Goal: Task Accomplishment & Management: Manage account settings

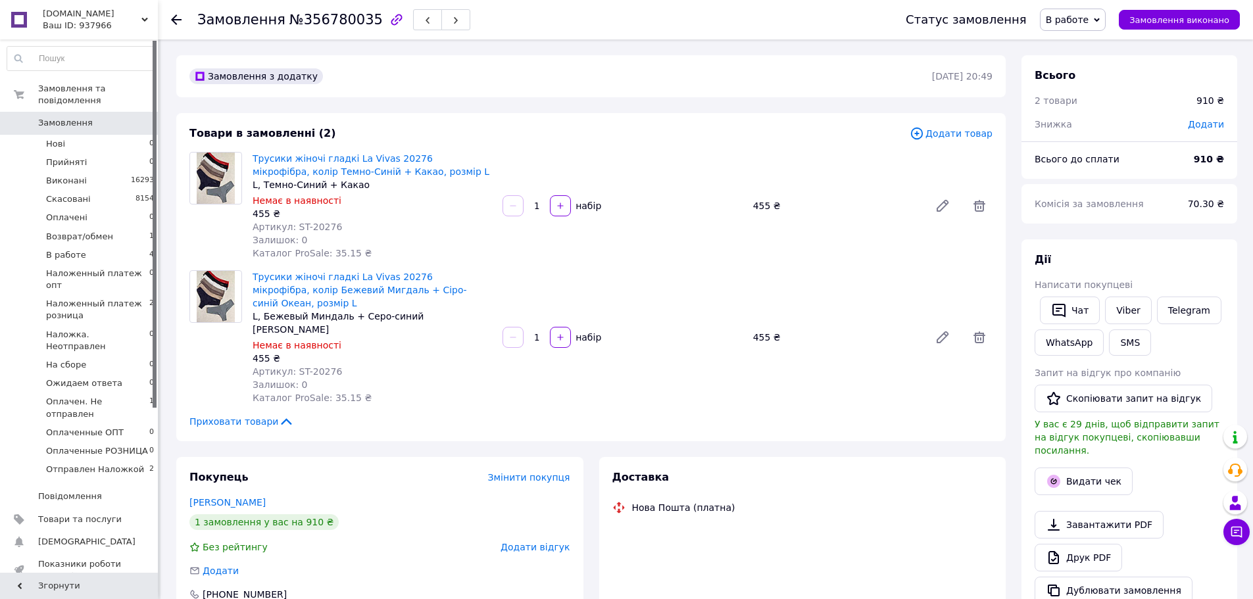
click at [1078, 30] on span "В работе" at bounding box center [1073, 20] width 66 height 22
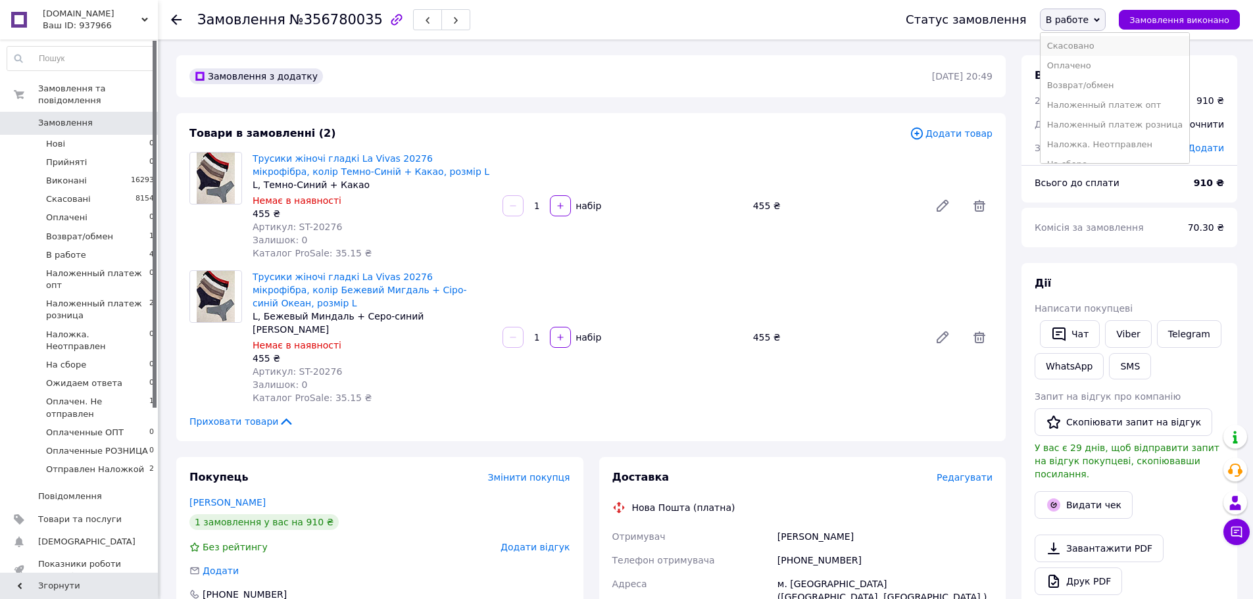
scroll to position [153, 0]
click at [1115, 124] on li "Оплаченные РОЗНИЦА" at bounding box center [1114, 130] width 149 height 20
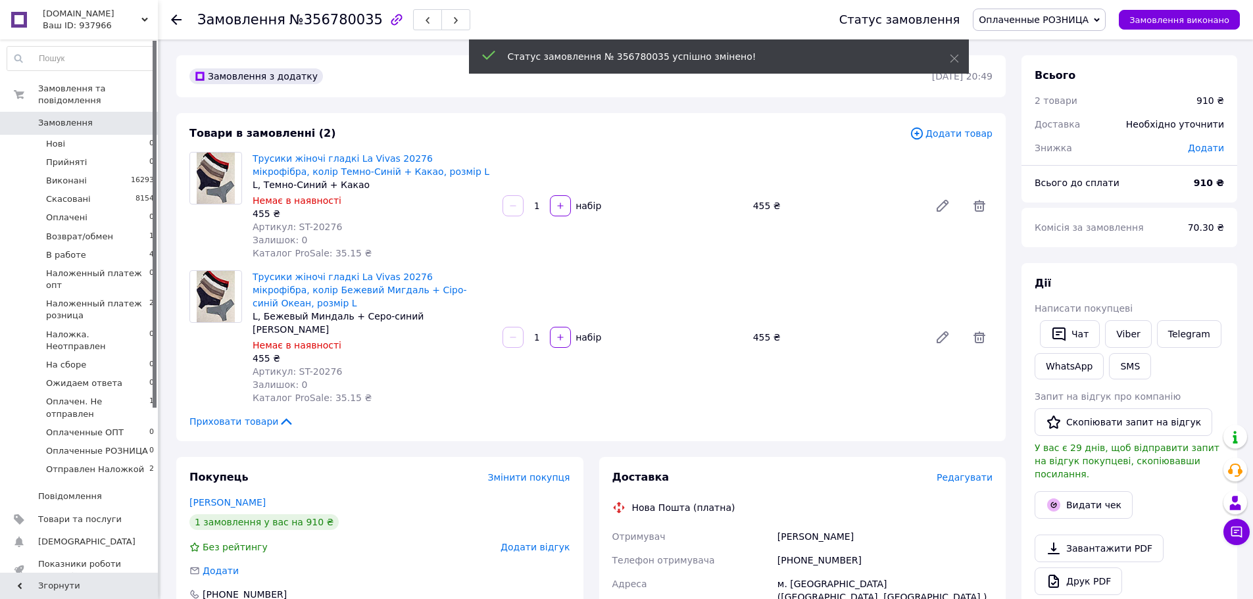
click at [317, 18] on span "№356780035" at bounding box center [335, 20] width 93 height 16
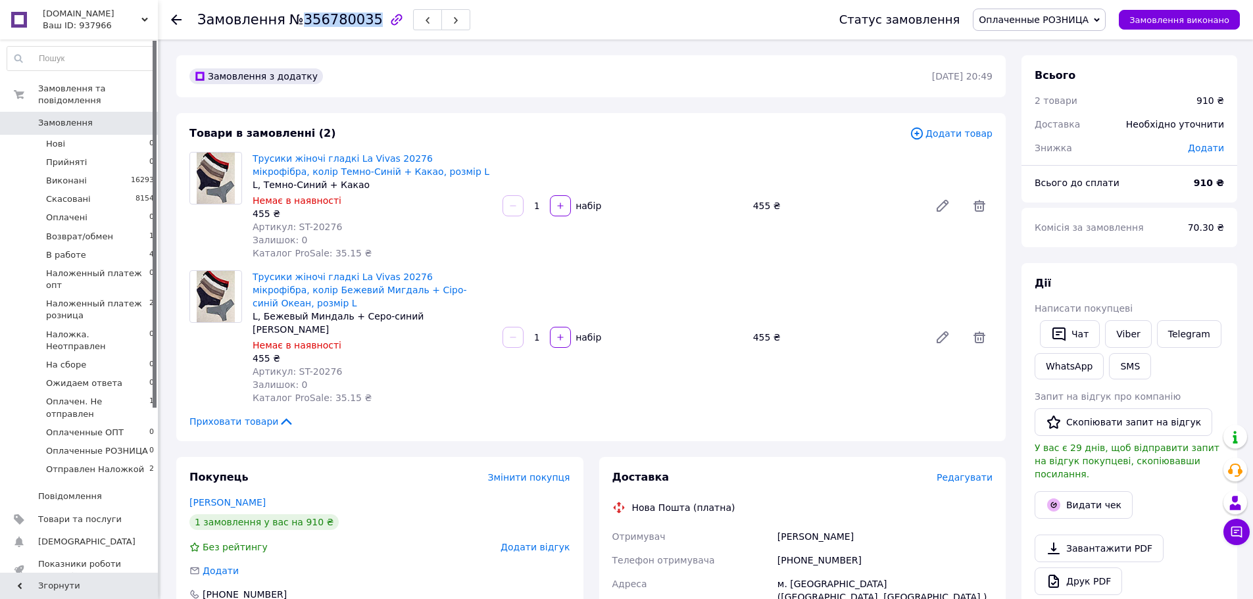
copy span "356780035"
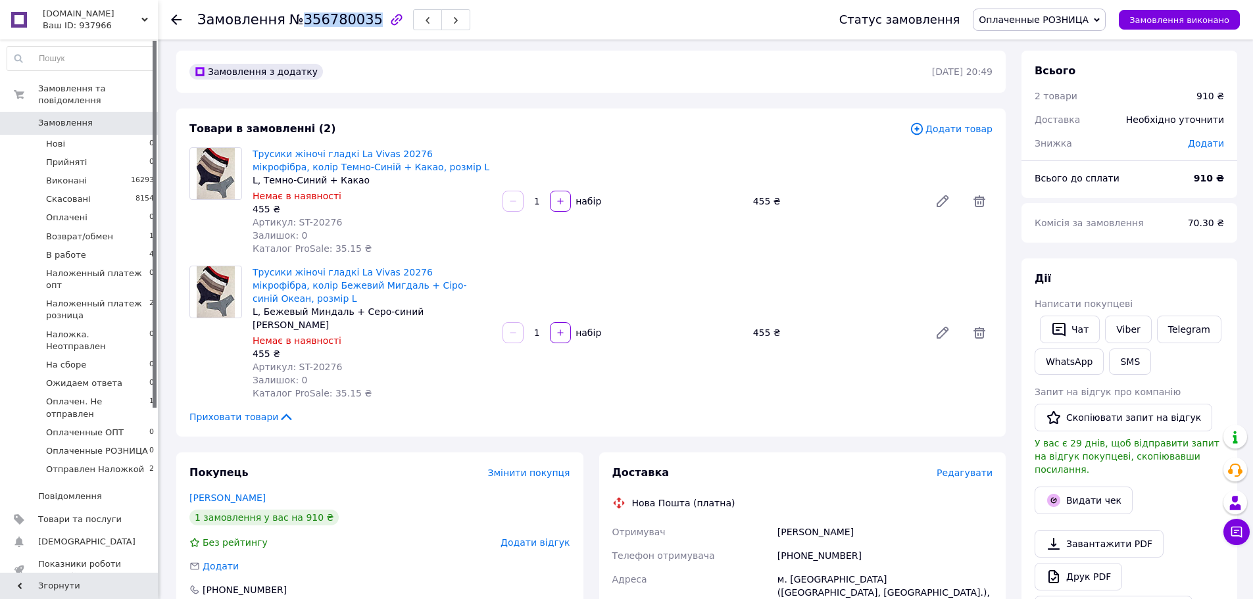
scroll to position [0, 0]
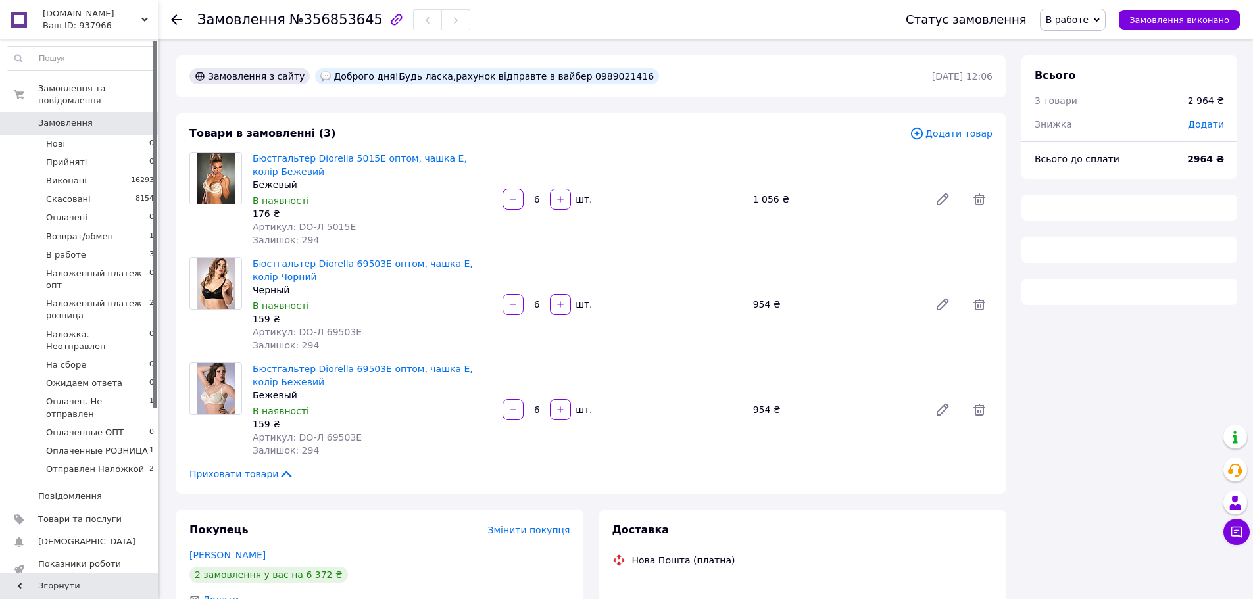
click at [1069, 9] on span "В работе" at bounding box center [1073, 20] width 66 height 22
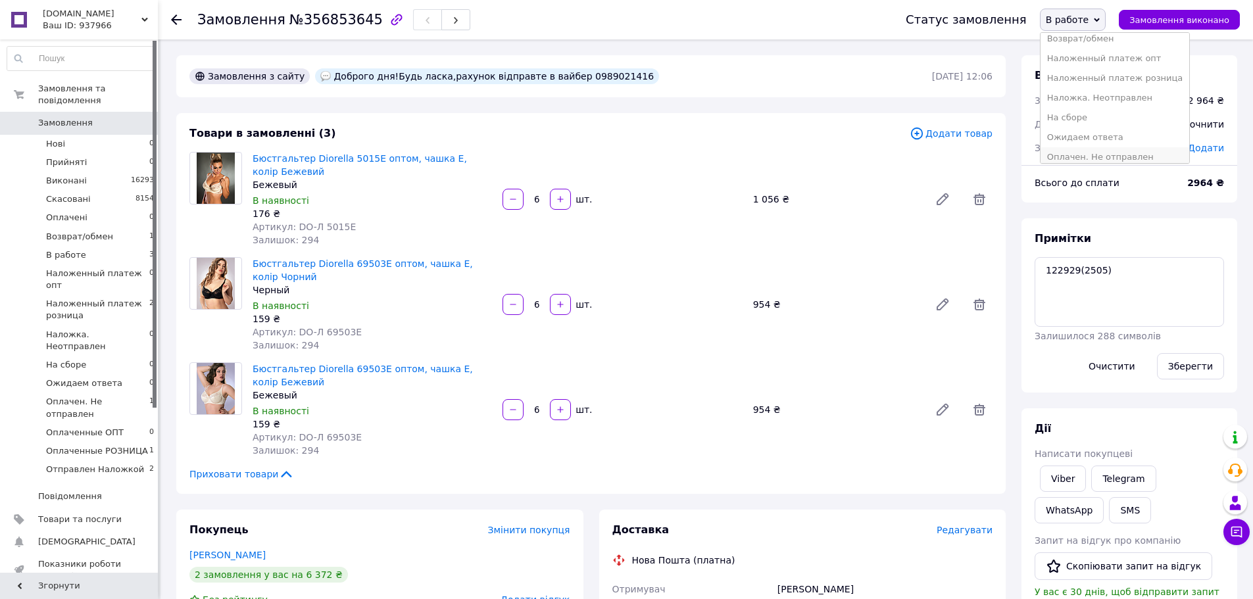
scroll to position [153, 0]
click at [1097, 106] on li "Оплаченные ОПТ" at bounding box center [1114, 111] width 149 height 20
click at [328, 18] on span "№356853645" at bounding box center [335, 20] width 93 height 16
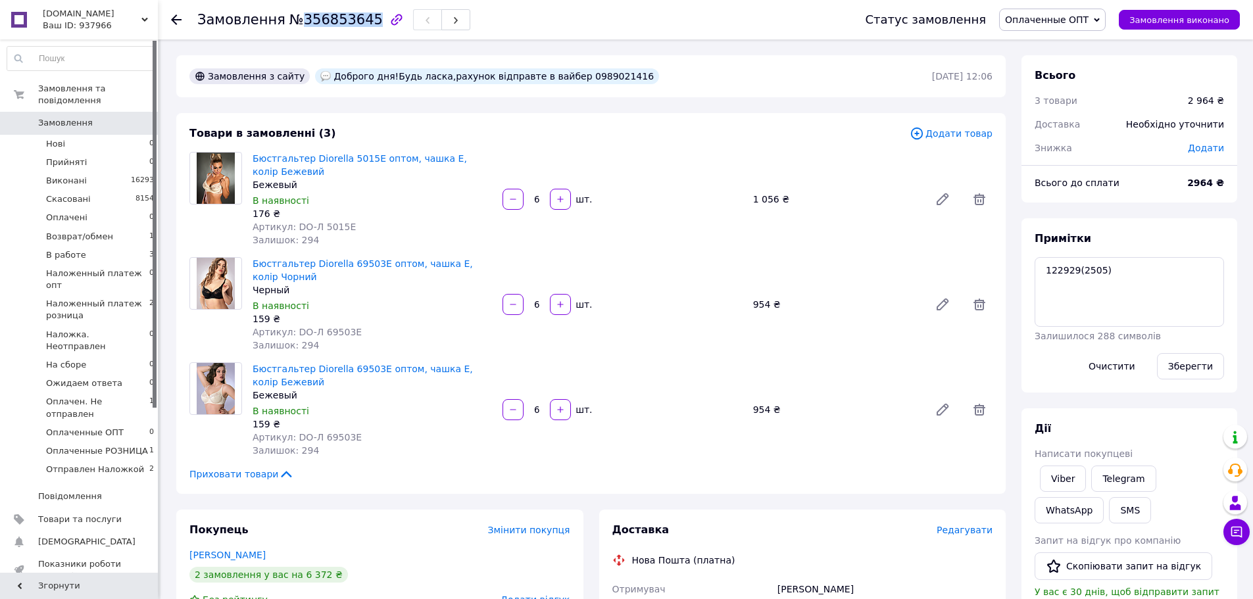
click at [328, 18] on span "№356853645" at bounding box center [335, 20] width 93 height 16
copy span "356853645"
click at [1093, 276] on textarea "122929(2505)" at bounding box center [1129, 292] width 189 height 70
click at [339, 26] on span "№356853645" at bounding box center [335, 20] width 93 height 16
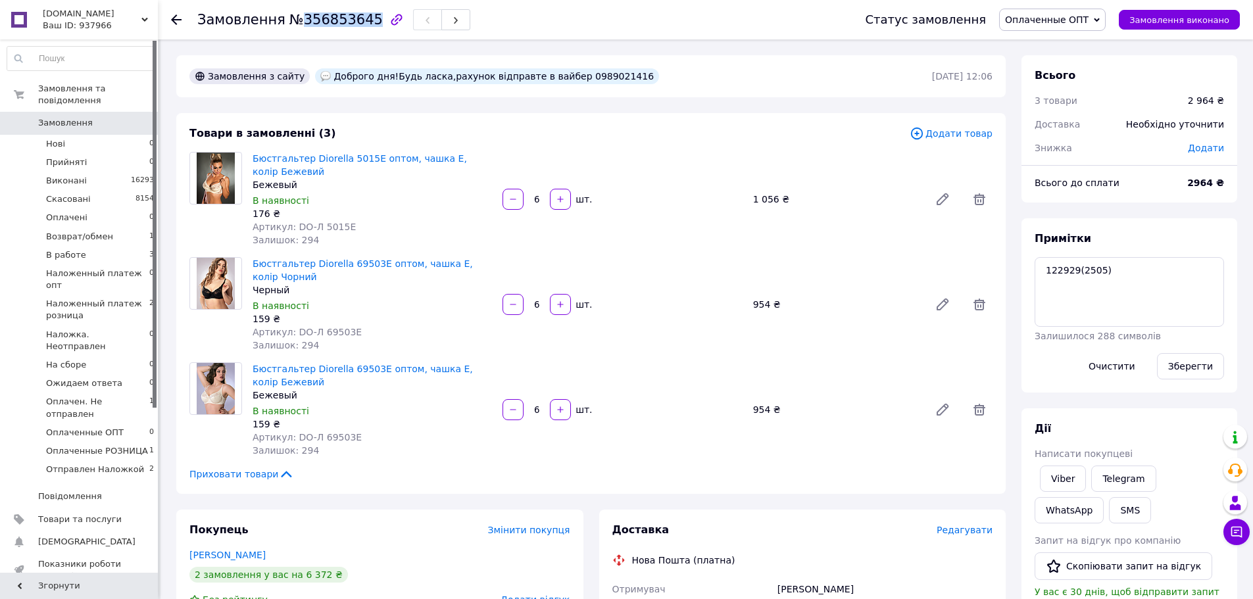
click at [339, 26] on span "№356853645" at bounding box center [335, 20] width 93 height 16
drag, startPoint x: 339, startPoint y: 26, endPoint x: 1052, endPoint y: 277, distance: 756.5
click at [1052, 277] on textarea "122929(2505)" at bounding box center [1129, 292] width 189 height 70
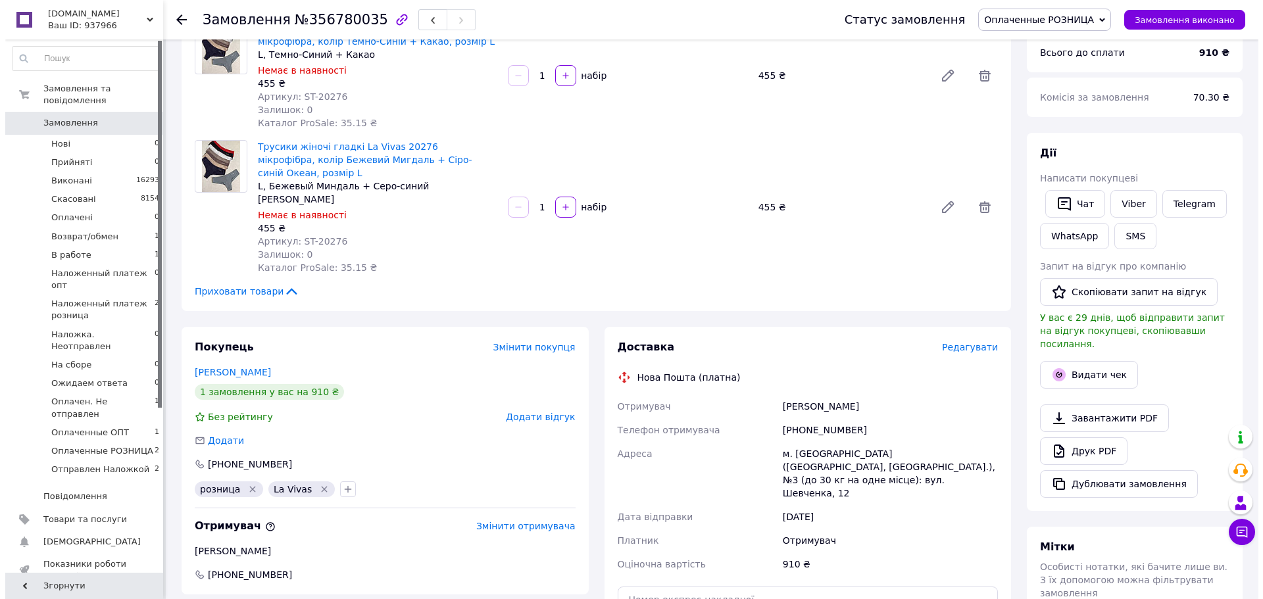
scroll to position [132, 0]
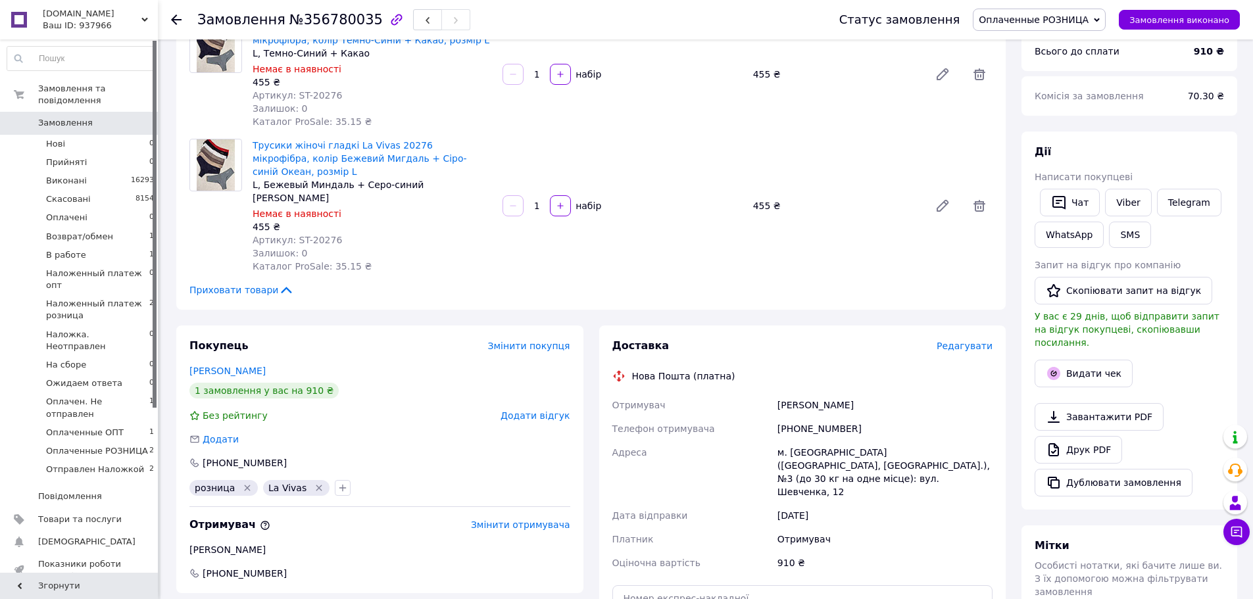
click at [975, 341] on span "Редагувати" at bounding box center [965, 346] width 56 height 11
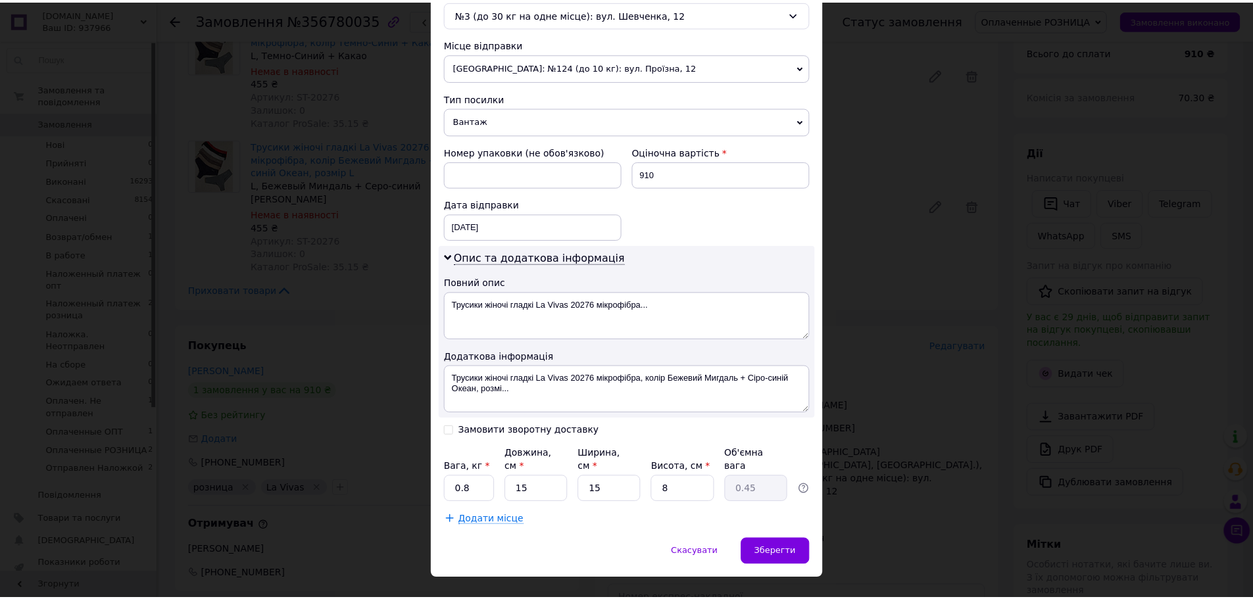
scroll to position [445, 0]
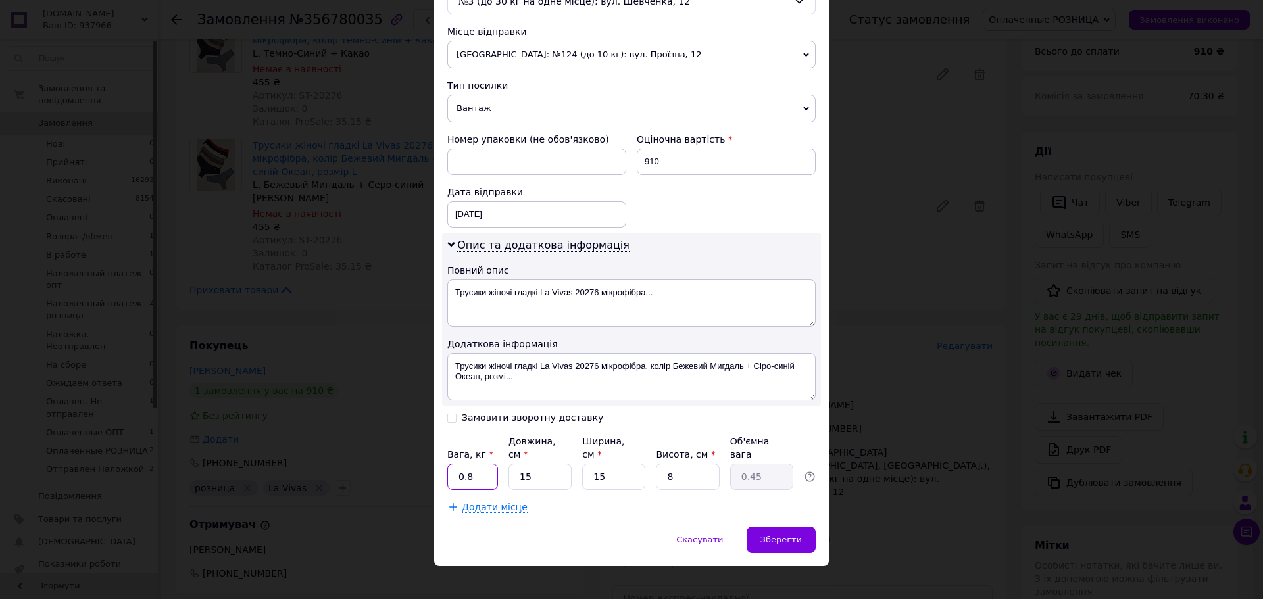
click at [489, 464] on input "0.8" at bounding box center [472, 477] width 51 height 26
type input "0.5"
click at [785, 535] on span "Зберегти" at bounding box center [780, 540] width 41 height 10
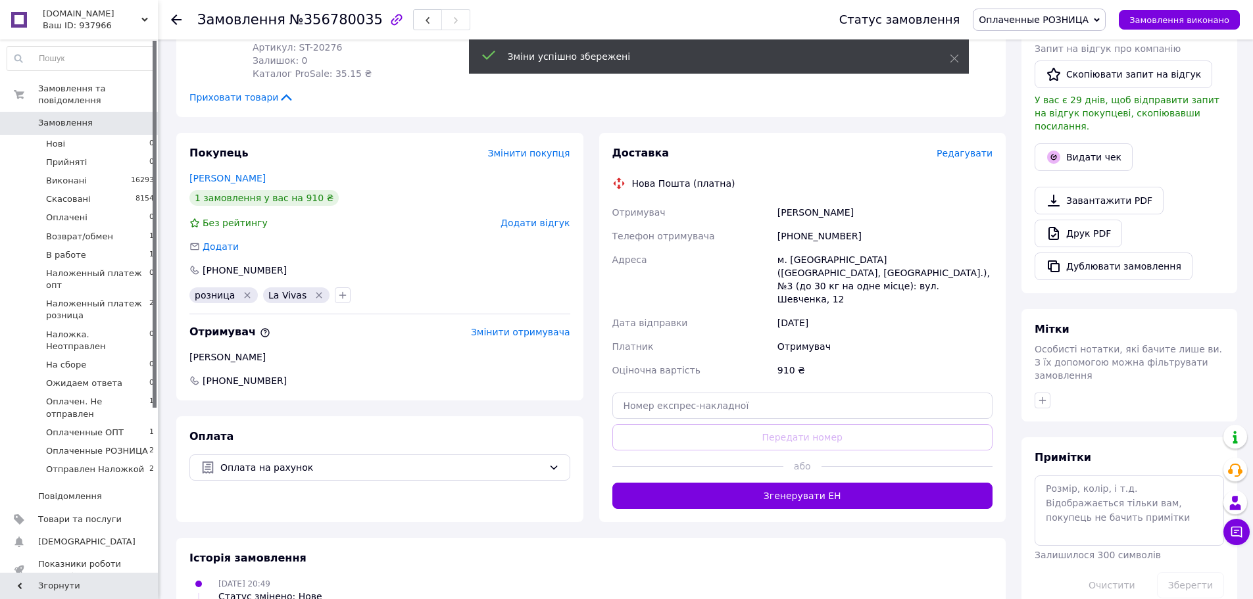
scroll to position [329, 0]
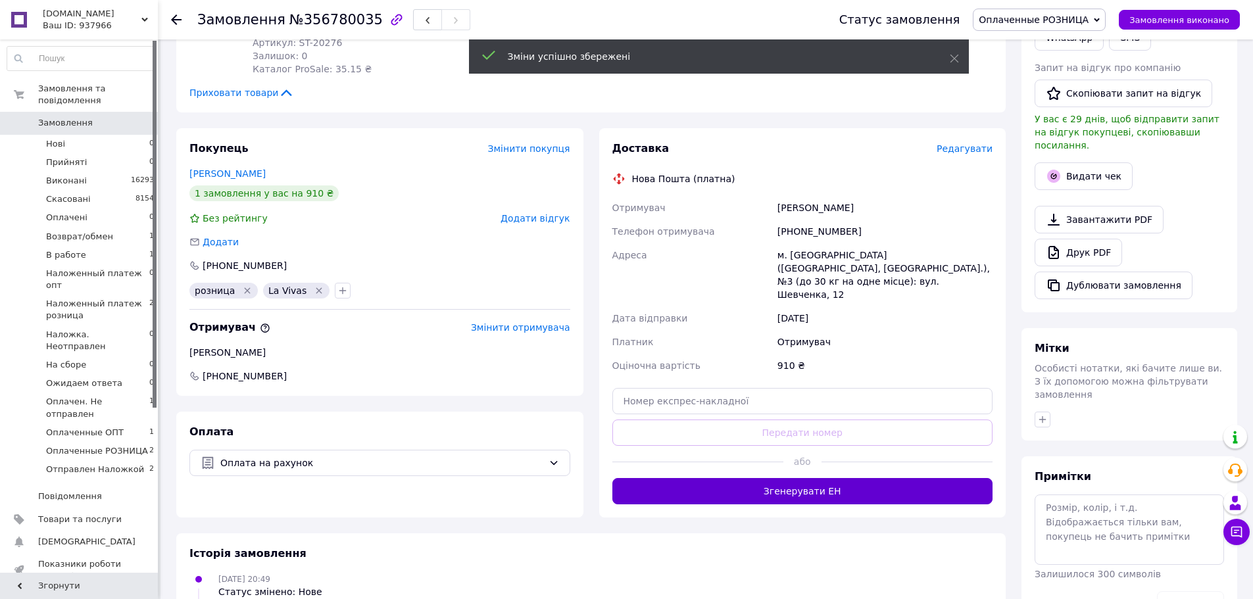
click at [846, 478] on button "Згенерувати ЕН" at bounding box center [802, 491] width 381 height 26
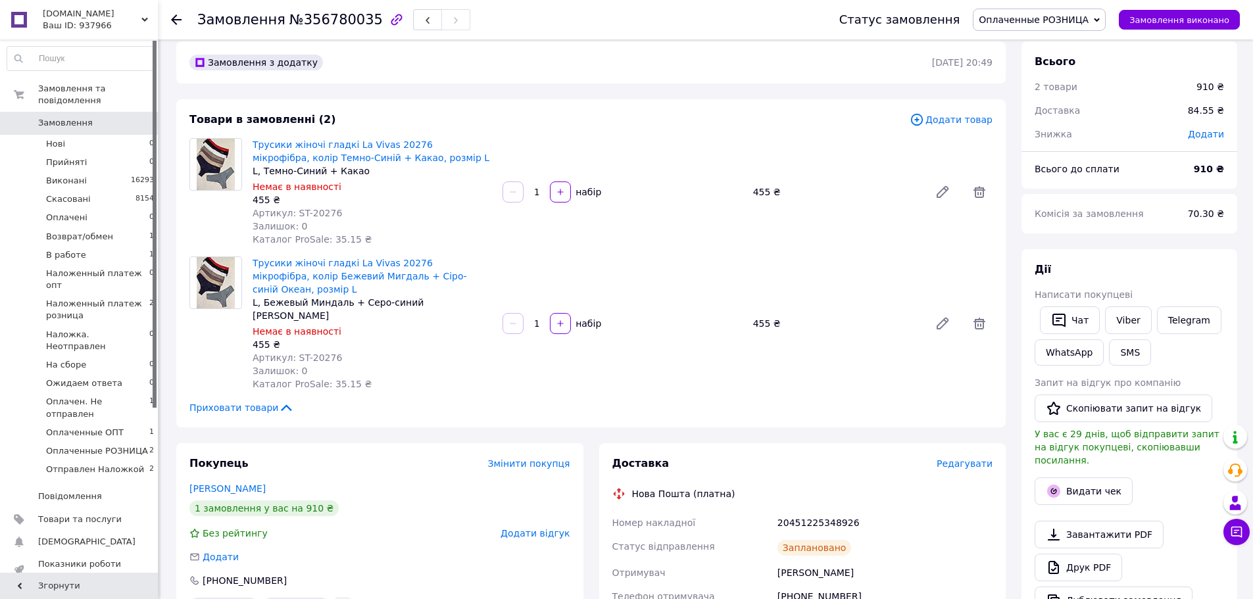
scroll to position [0, 0]
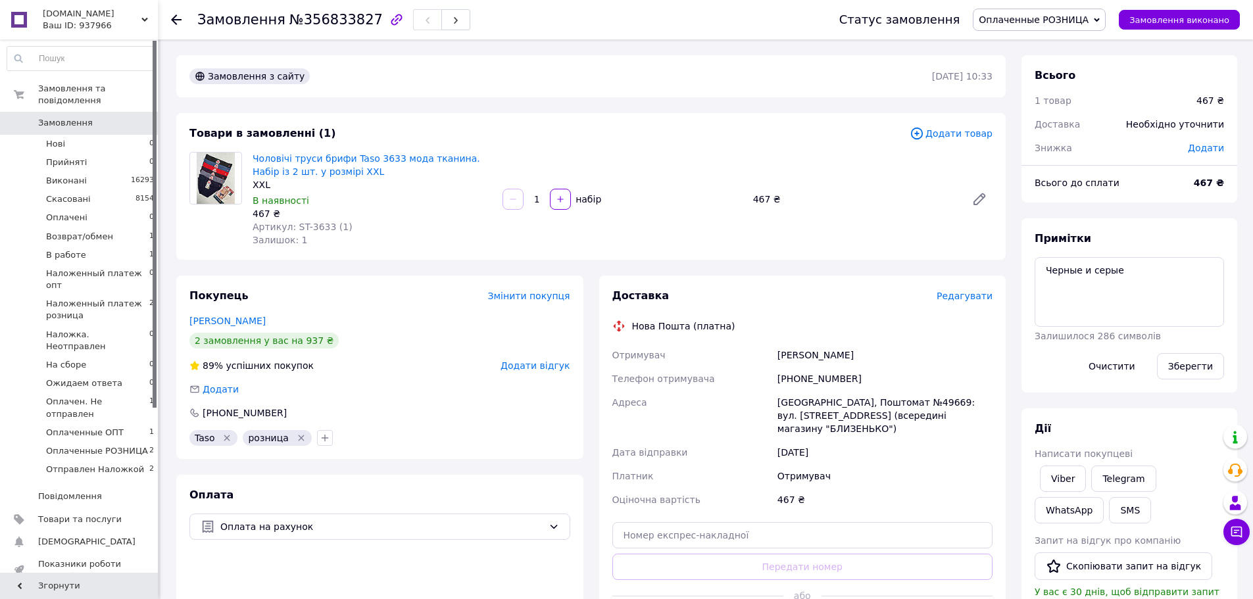
click at [965, 294] on span "Редагувати" at bounding box center [965, 296] width 56 height 11
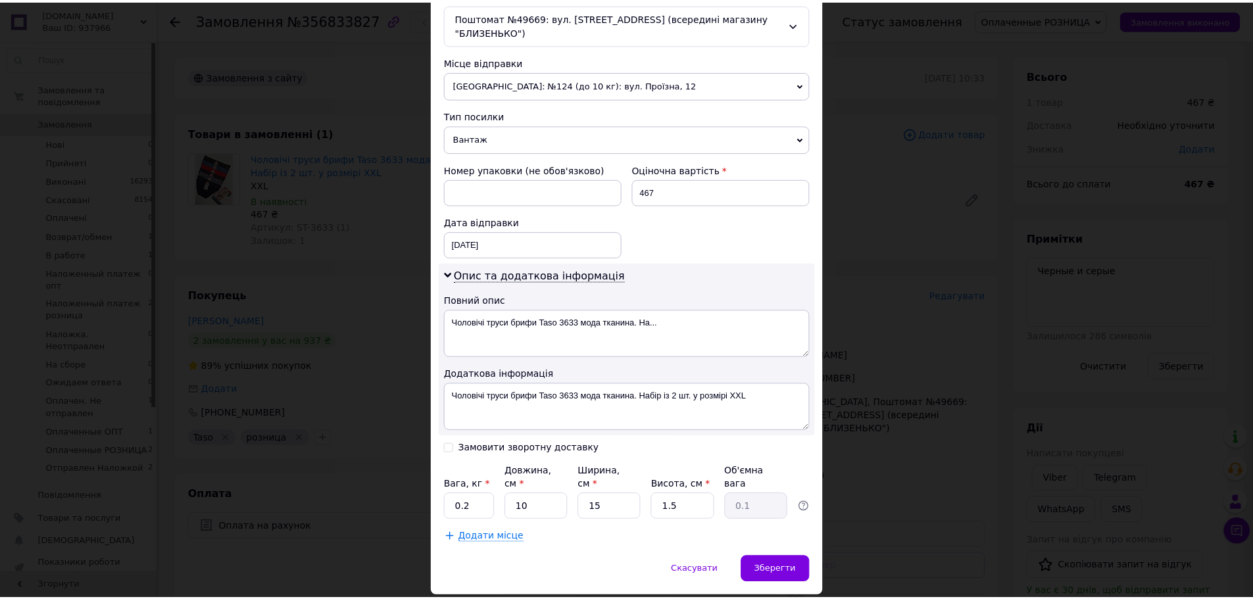
scroll to position [445, 0]
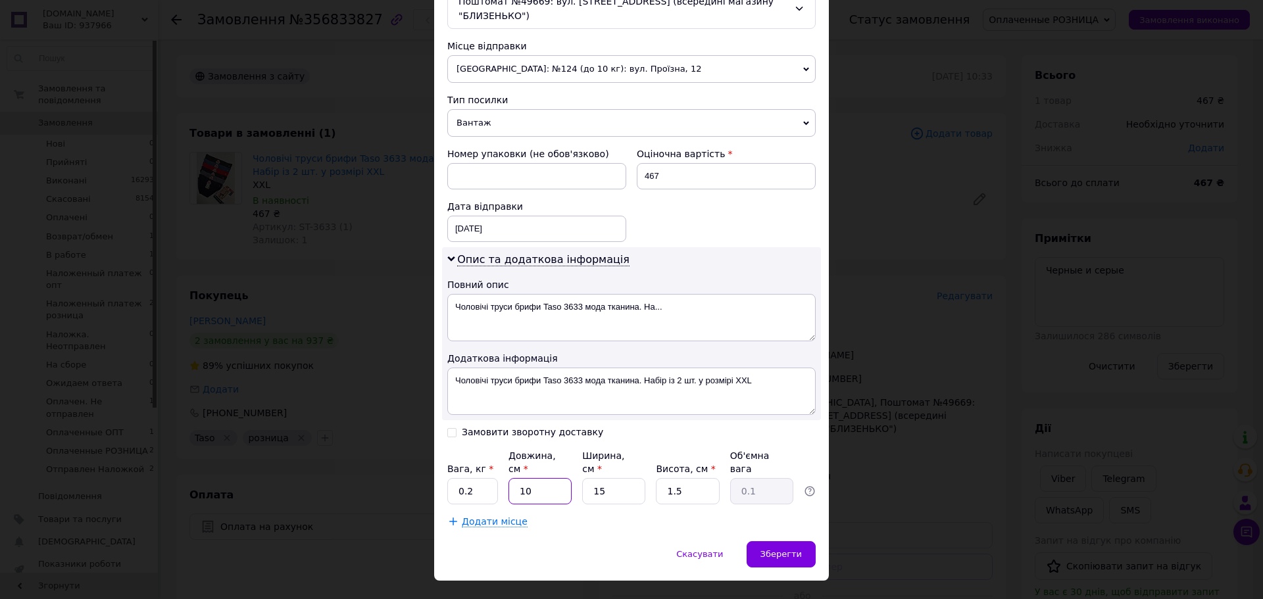
click at [535, 478] on input "10" at bounding box center [539, 491] width 63 height 26
type input "15"
click at [708, 478] on input "1.5" at bounding box center [687, 491] width 63 height 26
type input "1"
type input "5"
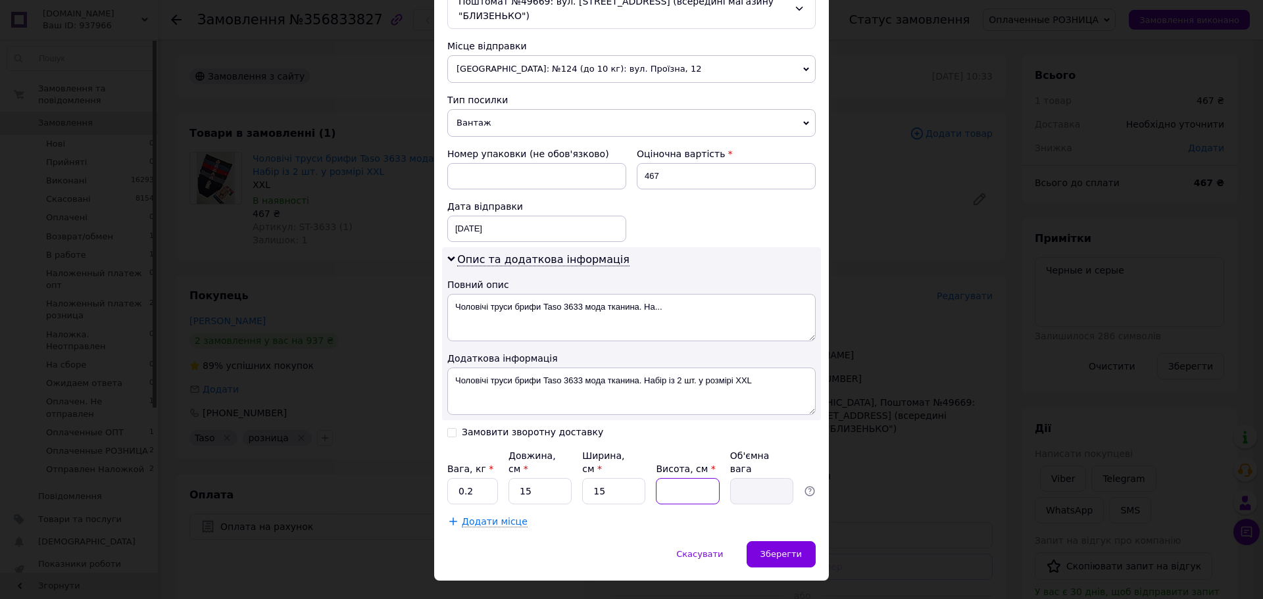
type input "0.28"
type input "5"
click at [477, 478] on input "0.2" at bounding box center [472, 491] width 51 height 26
type input "0.5"
click at [767, 549] on span "Зберегти" at bounding box center [780, 554] width 41 height 10
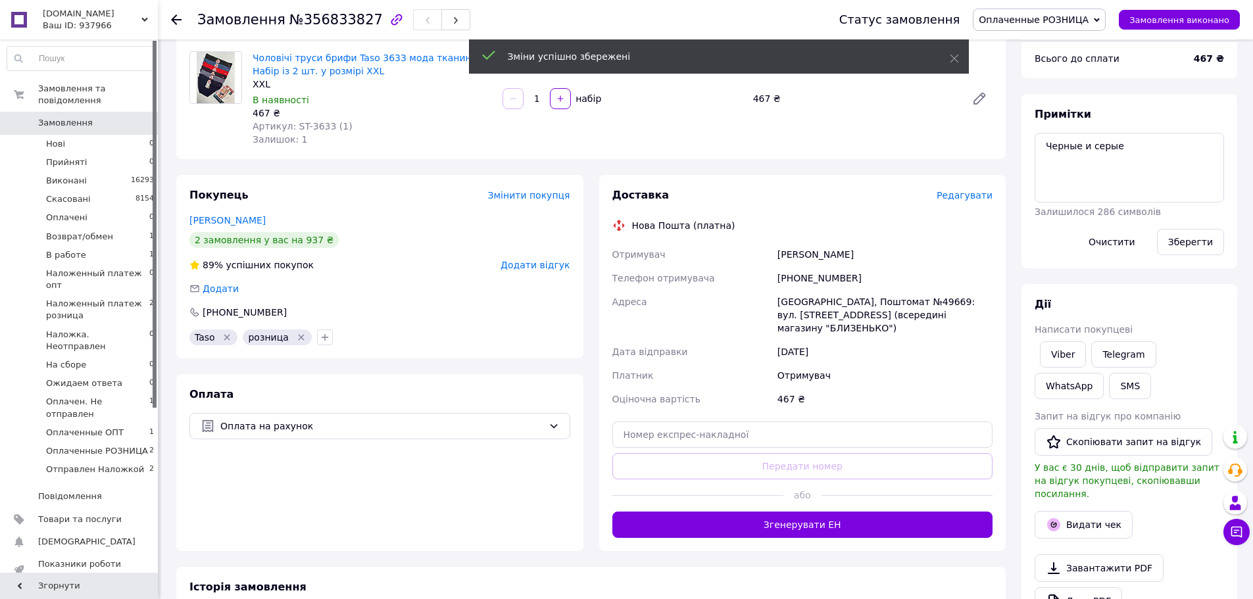
scroll to position [263, 0]
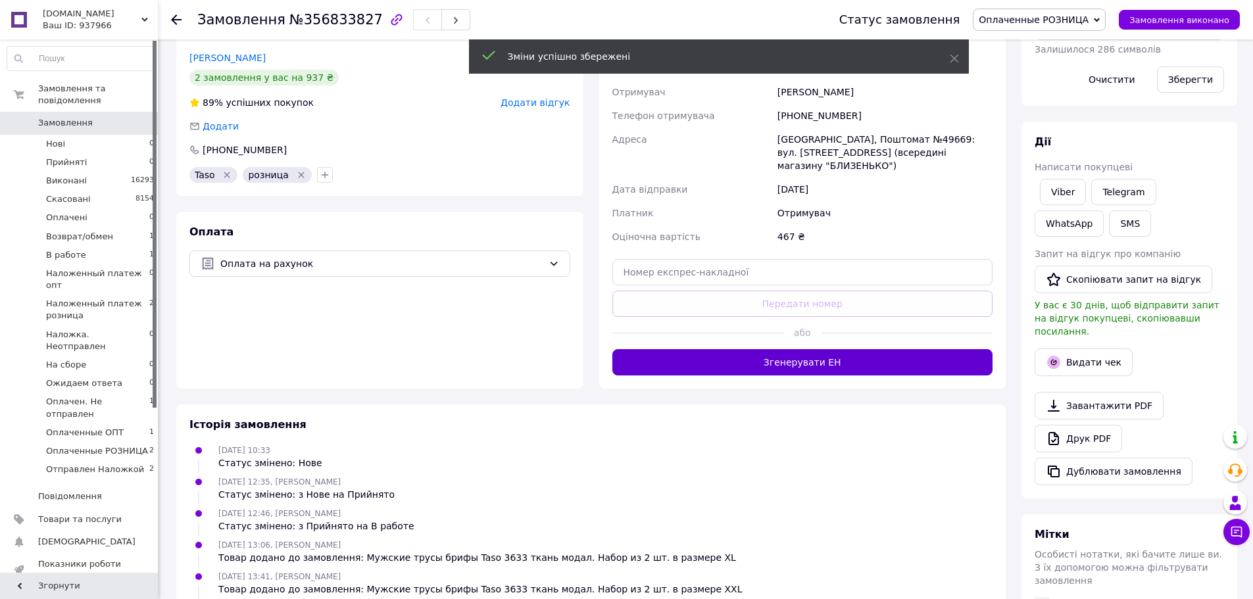
click at [819, 351] on button "Згенерувати ЕН" at bounding box center [802, 362] width 381 height 26
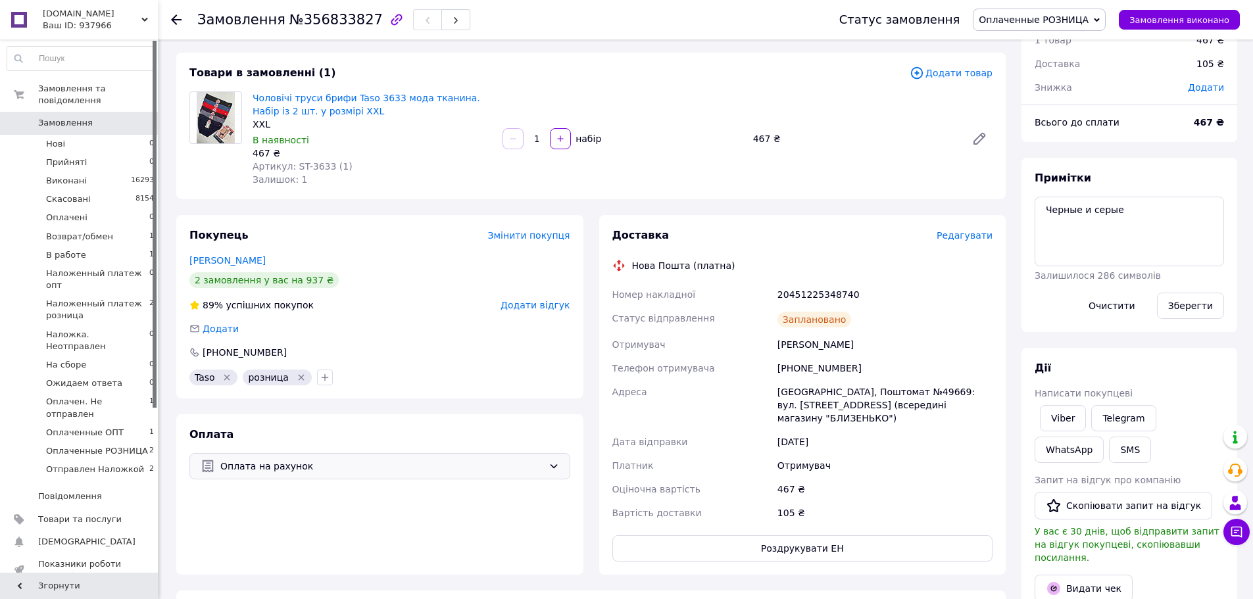
scroll to position [0, 0]
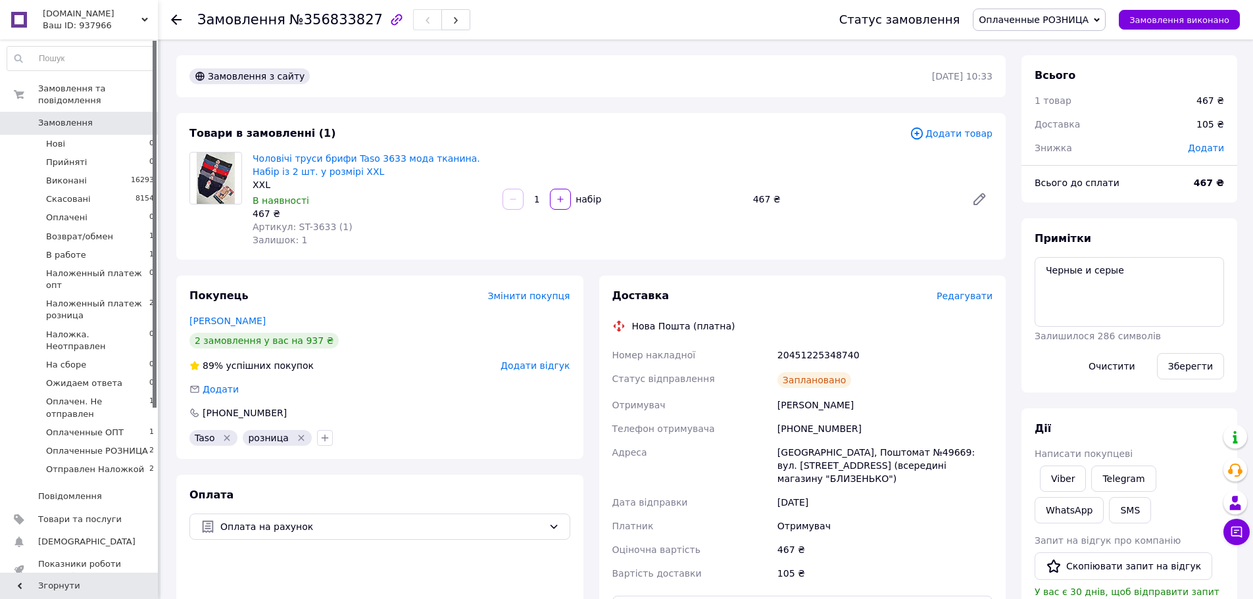
drag, startPoint x: 191, startPoint y: 630, endPoint x: 639, endPoint y: 630, distance: 447.2
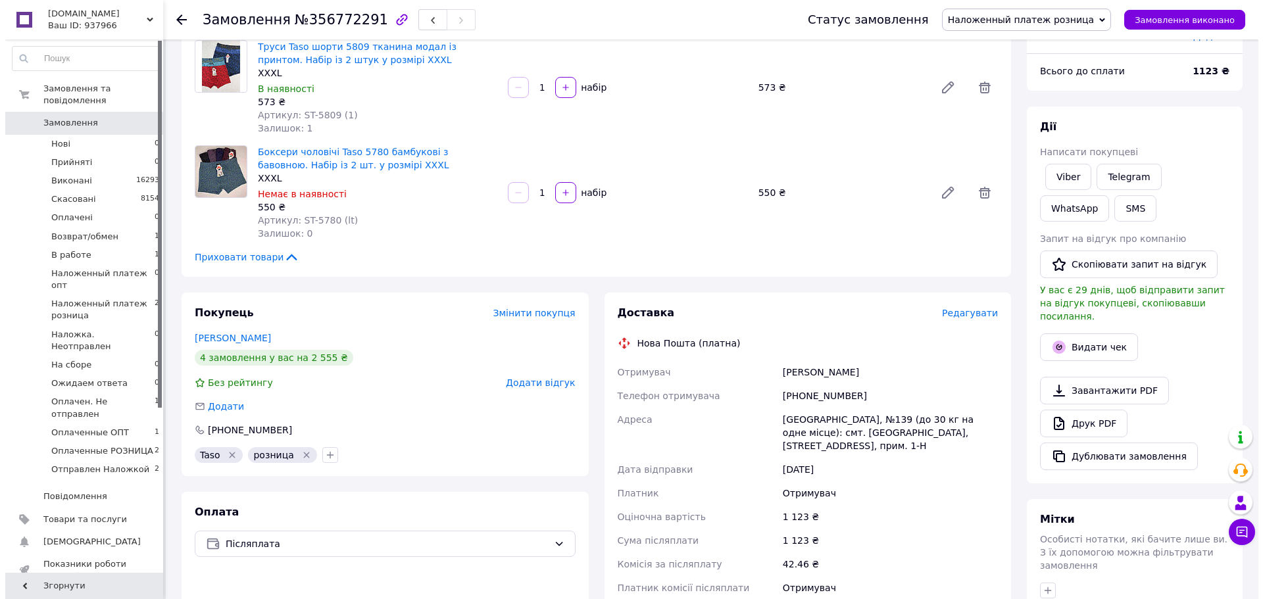
scroll to position [132, 0]
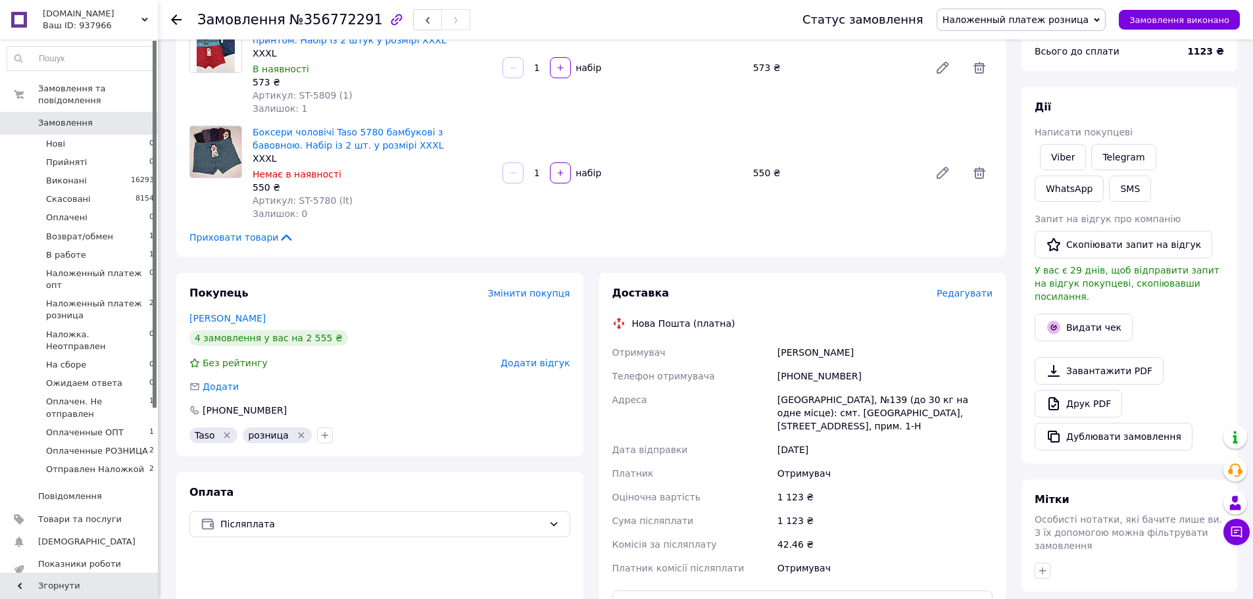
click at [966, 293] on span "Редагувати" at bounding box center [965, 293] width 56 height 11
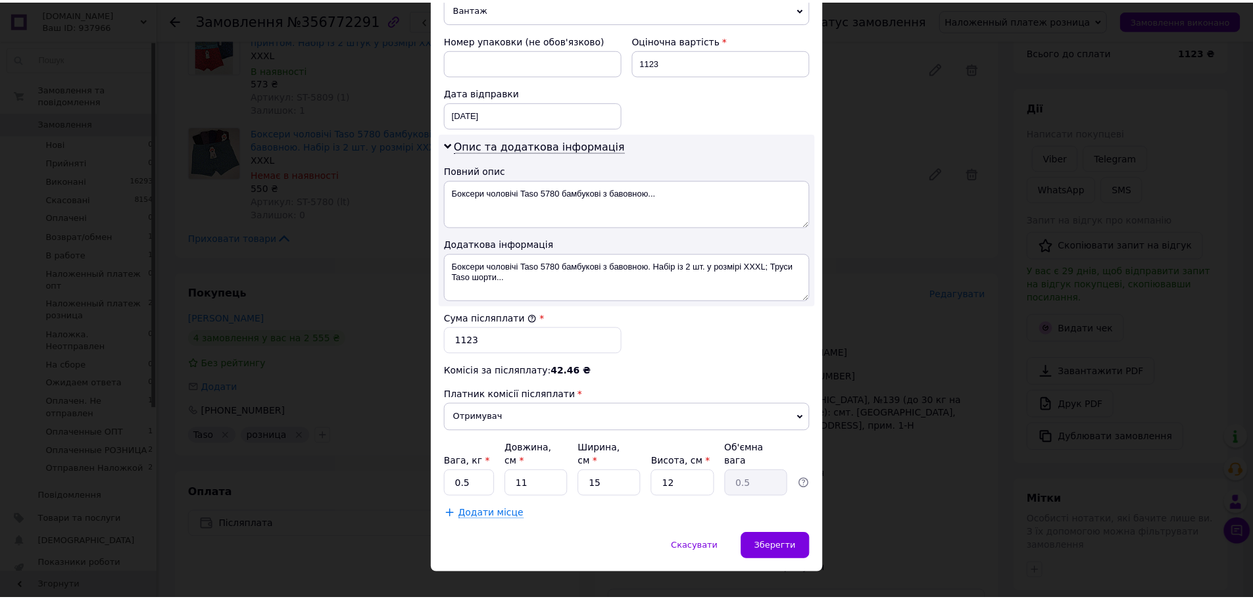
scroll to position [566, 0]
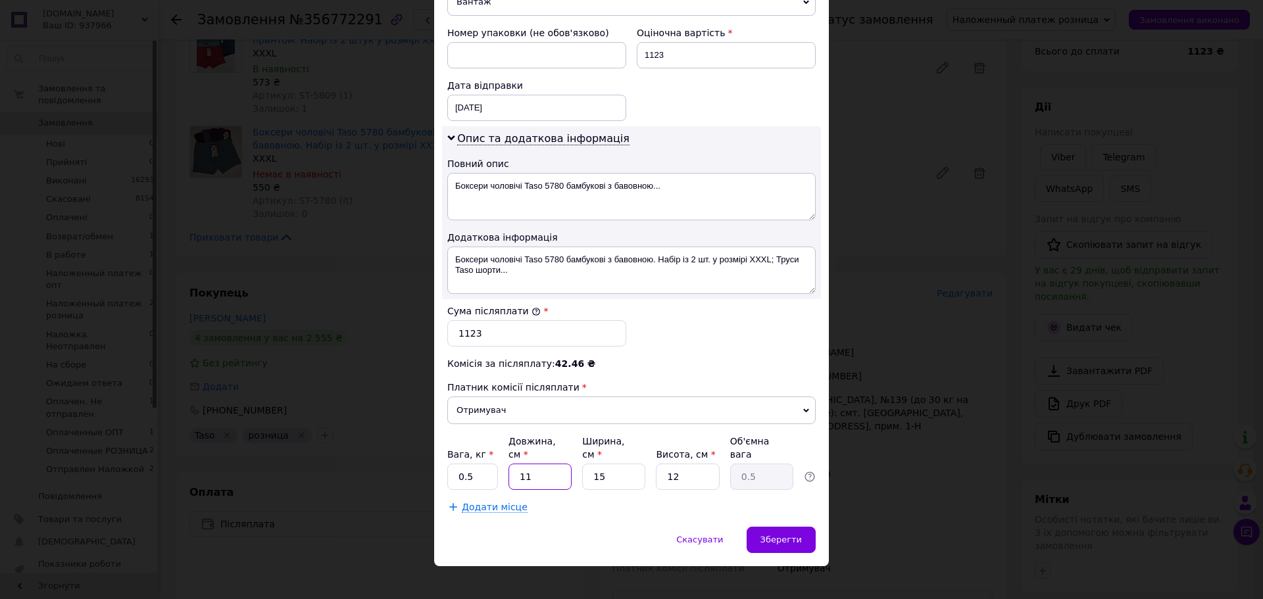
click at [547, 464] on input "11" at bounding box center [539, 477] width 63 height 26
type input "1"
type input "0.1"
type input "15"
type input "0.68"
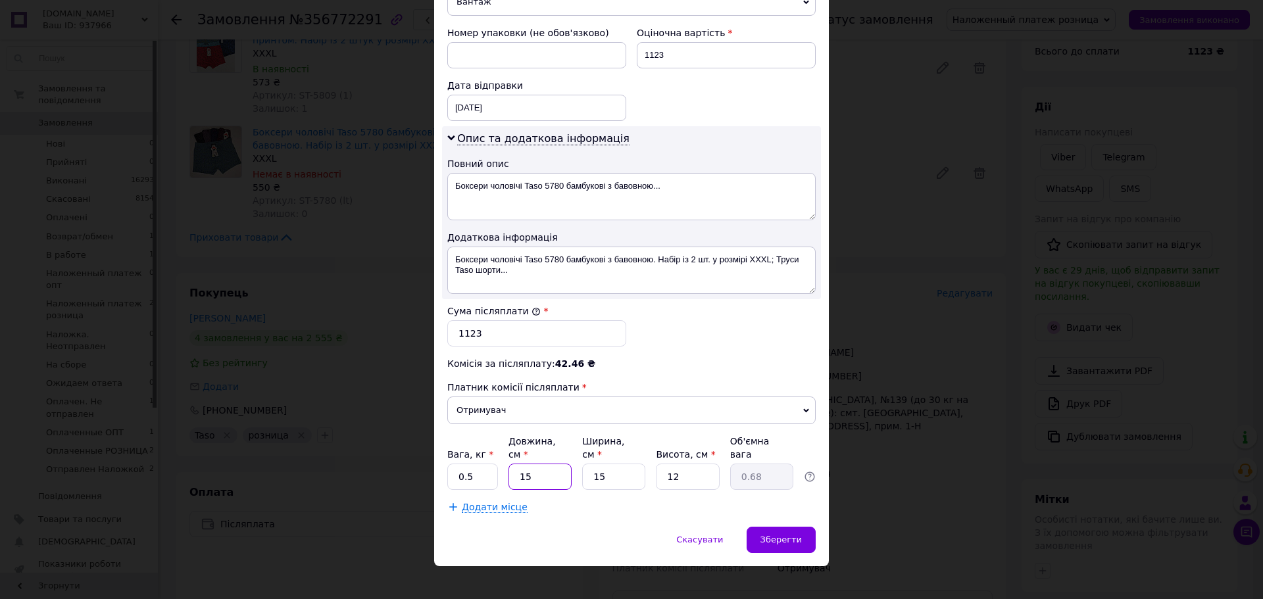
type input "15"
click at [685, 465] on input "12" at bounding box center [687, 477] width 63 height 26
type input "1"
type input "0.1"
type input "8"
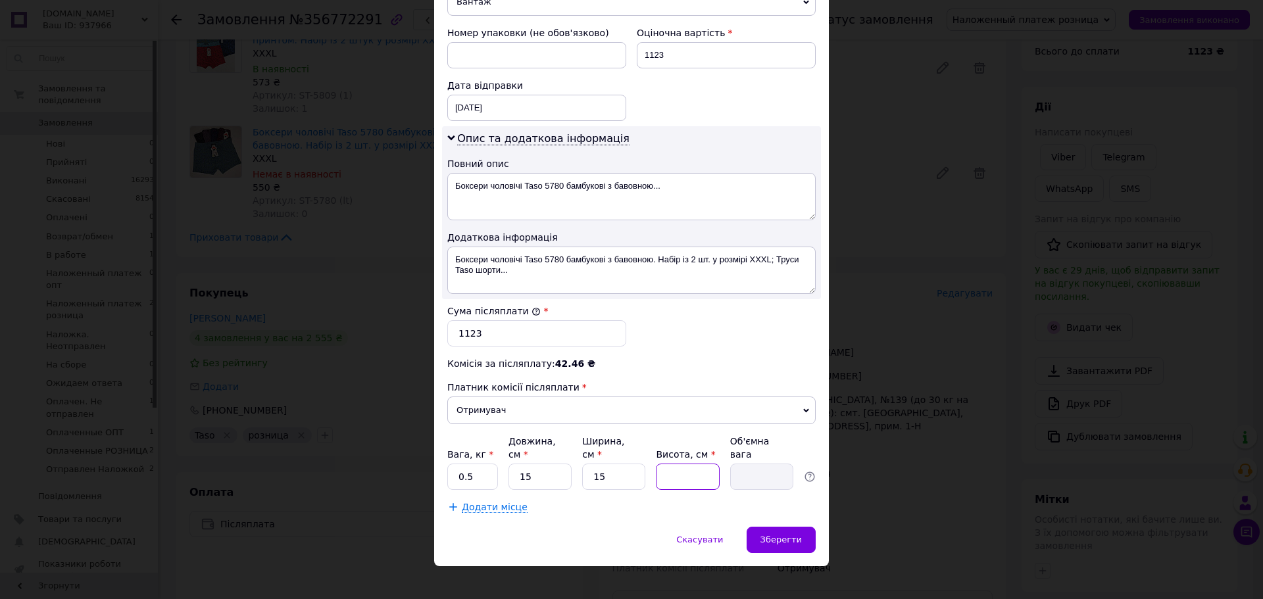
type input "0.45"
type input "8"
click at [772, 527] on div "Зберегти" at bounding box center [780, 540] width 69 height 26
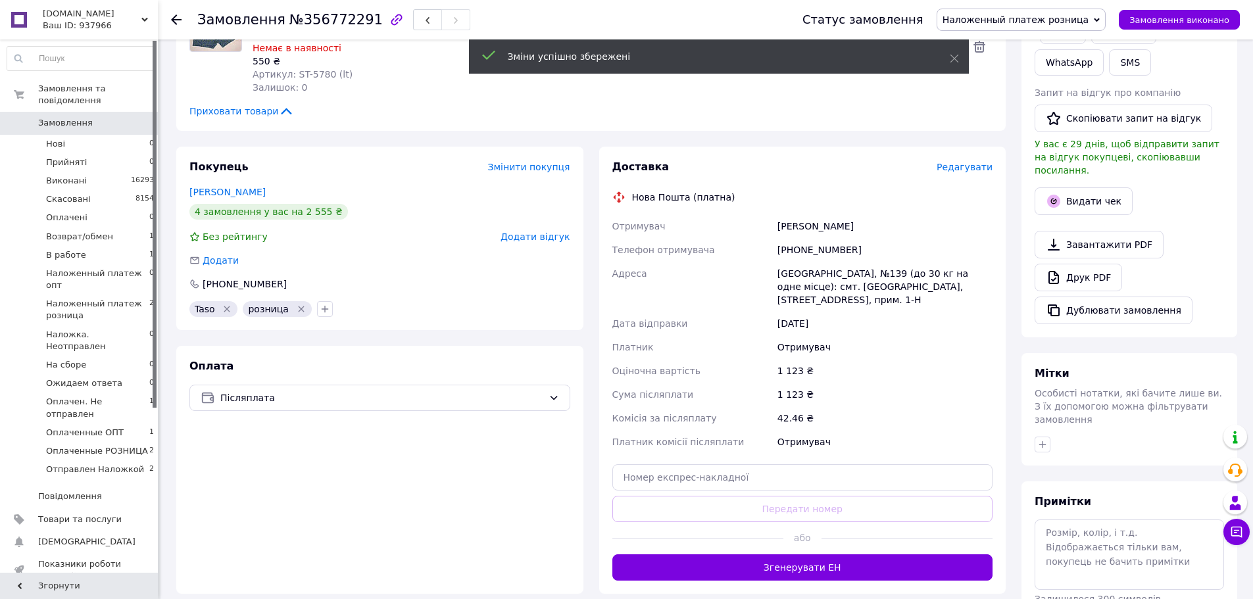
scroll to position [263, 0]
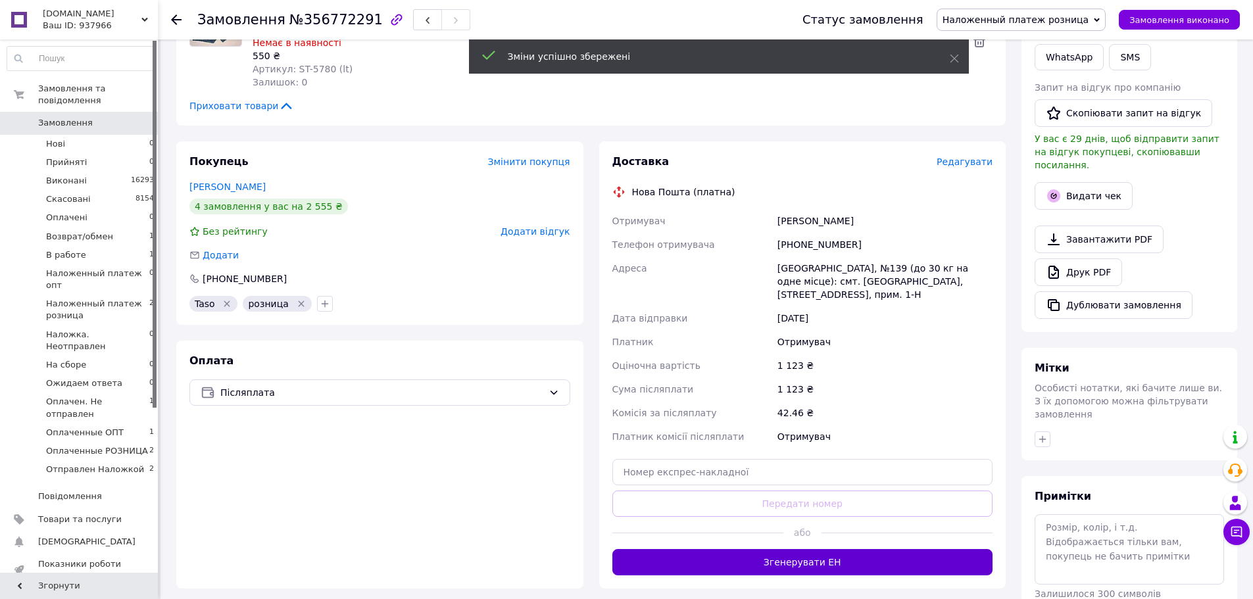
click at [844, 549] on button "Згенерувати ЕН" at bounding box center [802, 562] width 381 height 26
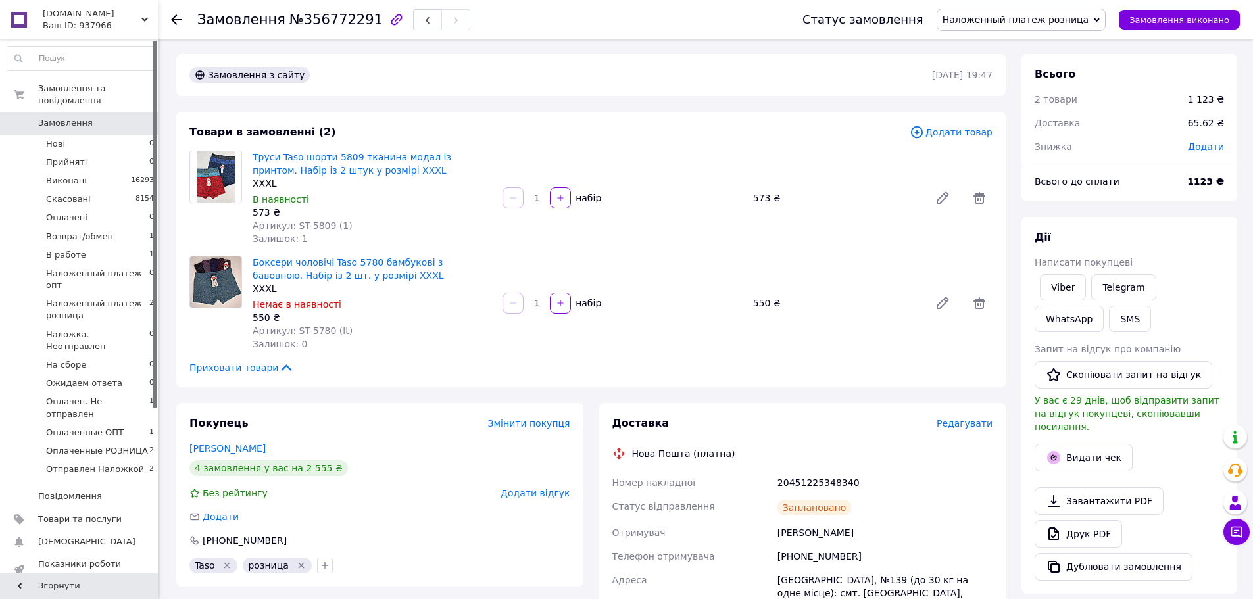
scroll to position [0, 0]
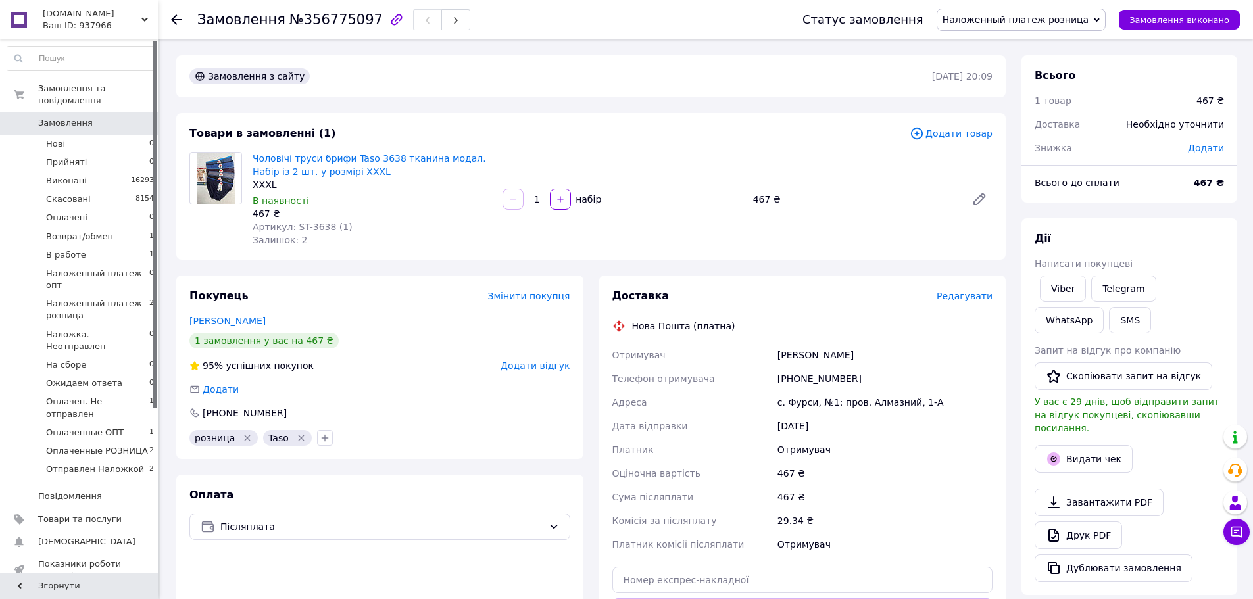
click at [975, 291] on span "Редагувати" at bounding box center [965, 296] width 56 height 11
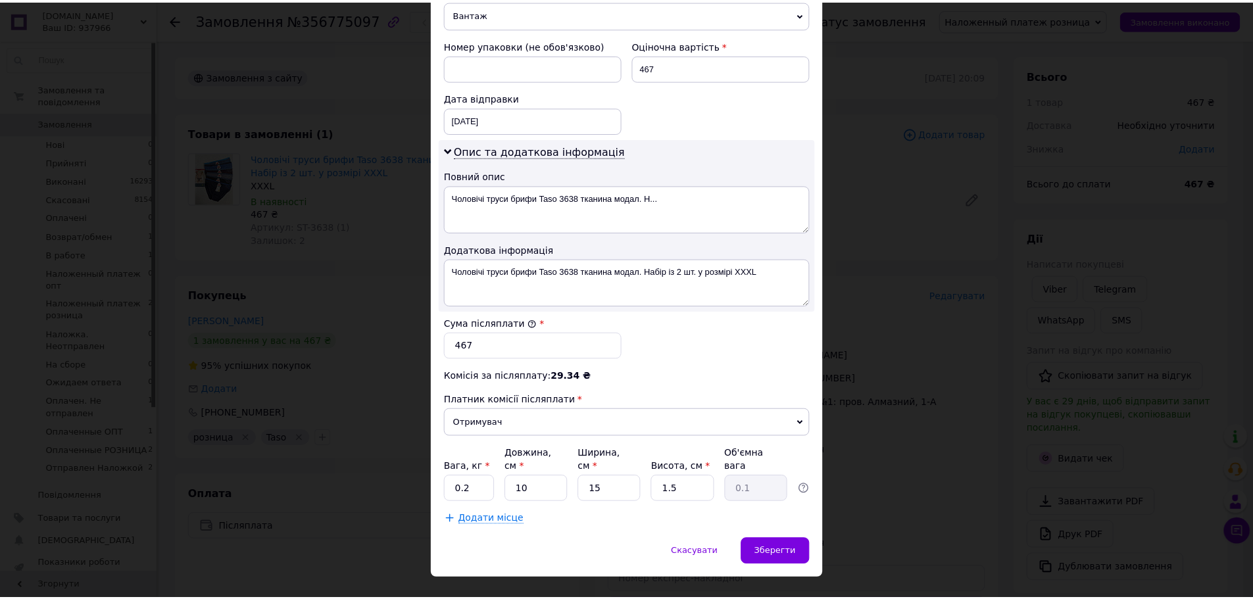
scroll to position [552, 0]
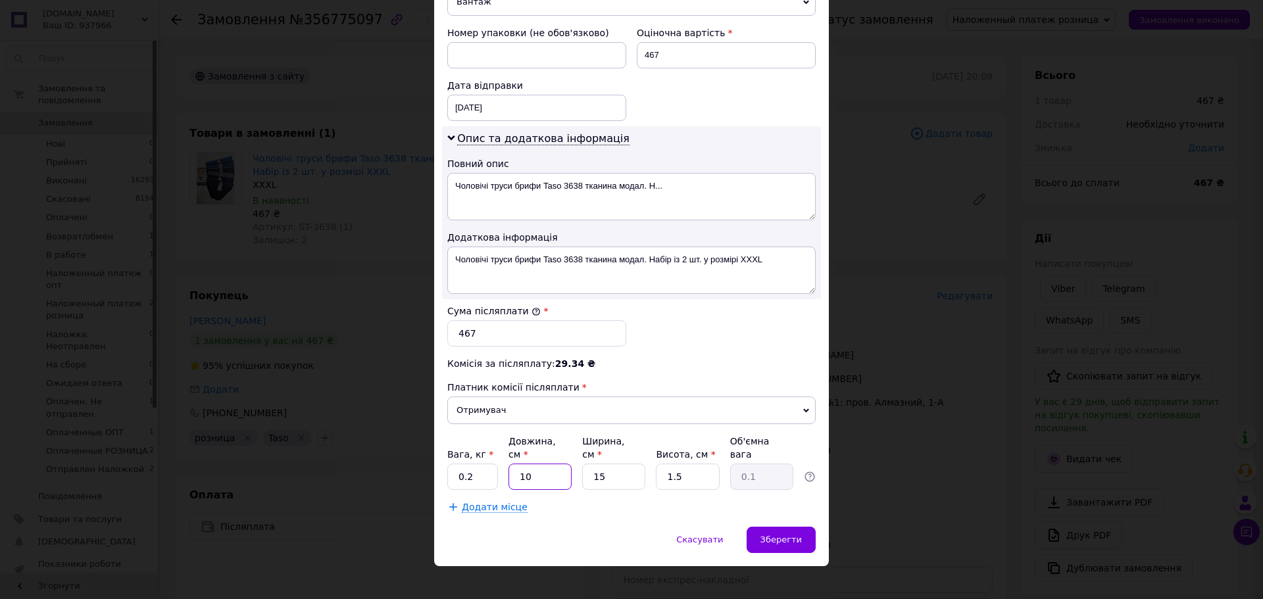
click at [560, 466] on input "10" at bounding box center [539, 477] width 63 height 26
type input "1"
type input "0.1"
type input "15"
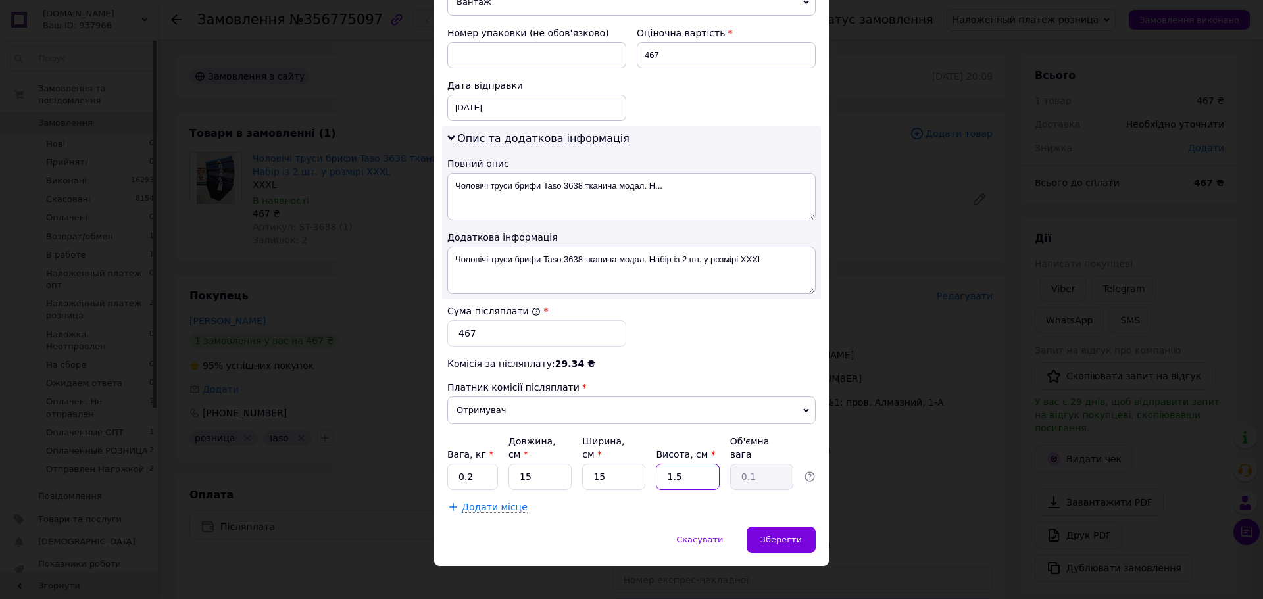
click at [690, 464] on input "1.5" at bounding box center [687, 477] width 63 height 26
type input "1"
type input "5"
type input "0.28"
type input "5"
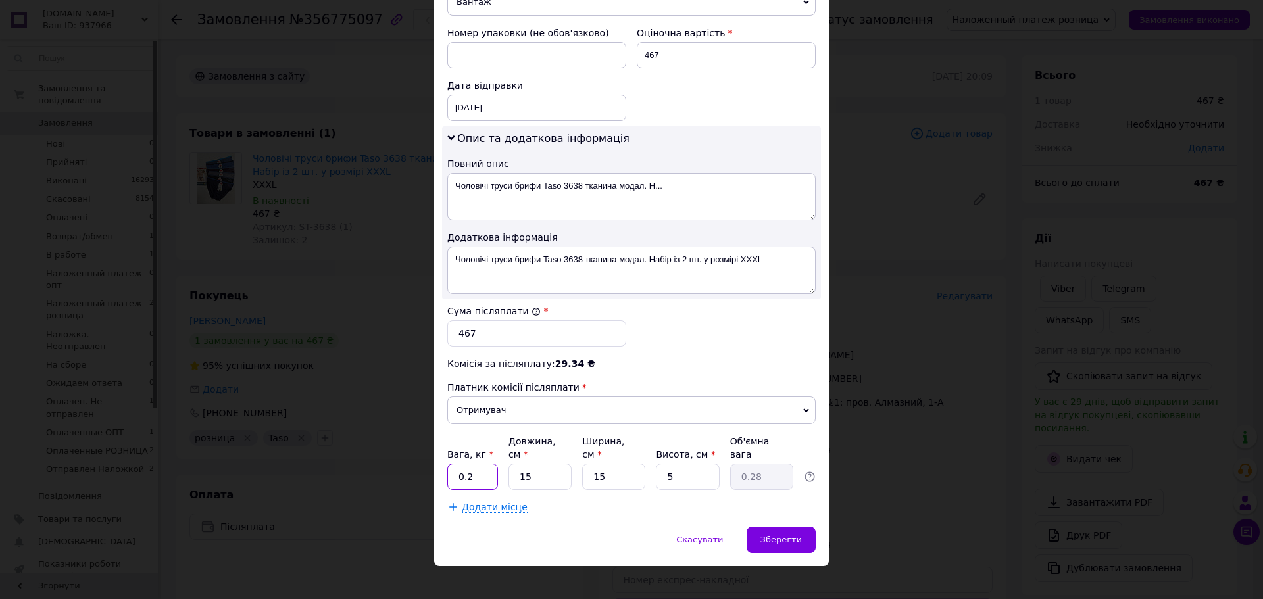
click at [482, 472] on input "0.2" at bounding box center [472, 477] width 51 height 26
type input "0.5"
click at [783, 527] on div "Зберегти" at bounding box center [780, 540] width 69 height 26
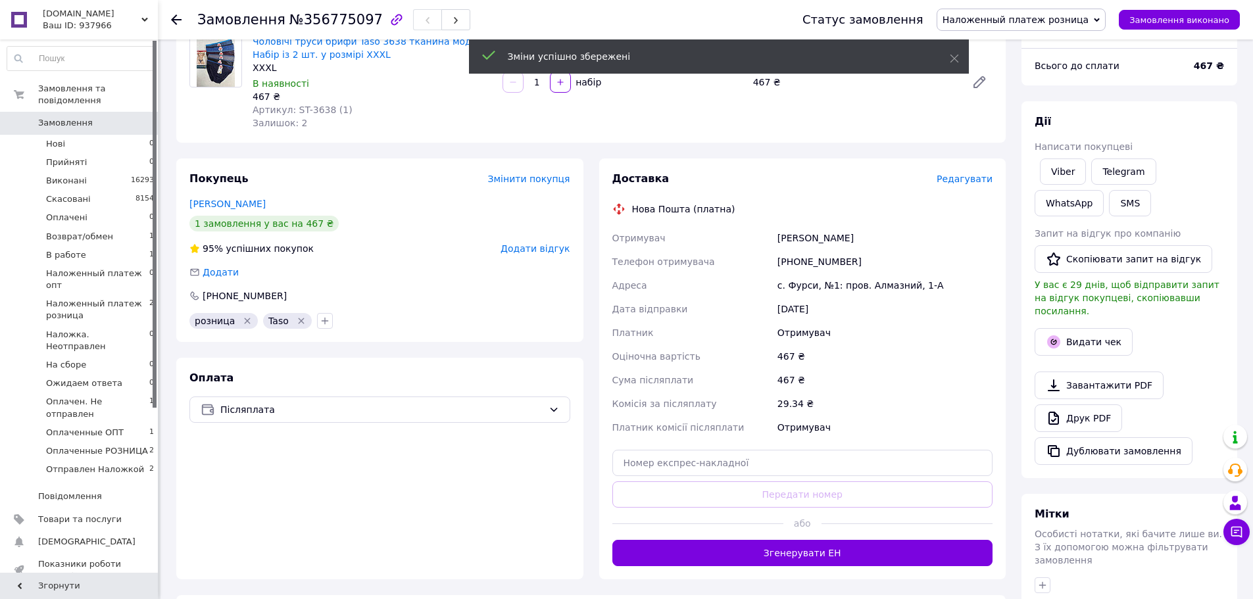
scroll to position [197, 0]
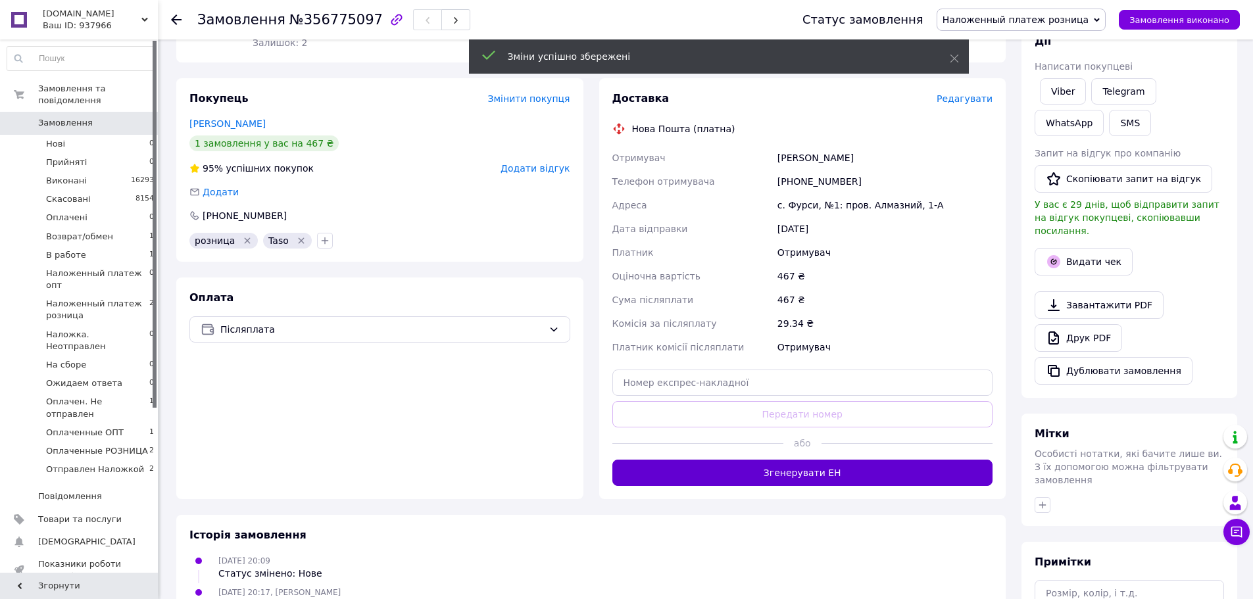
click at [843, 474] on button "Згенерувати ЕН" at bounding box center [802, 473] width 381 height 26
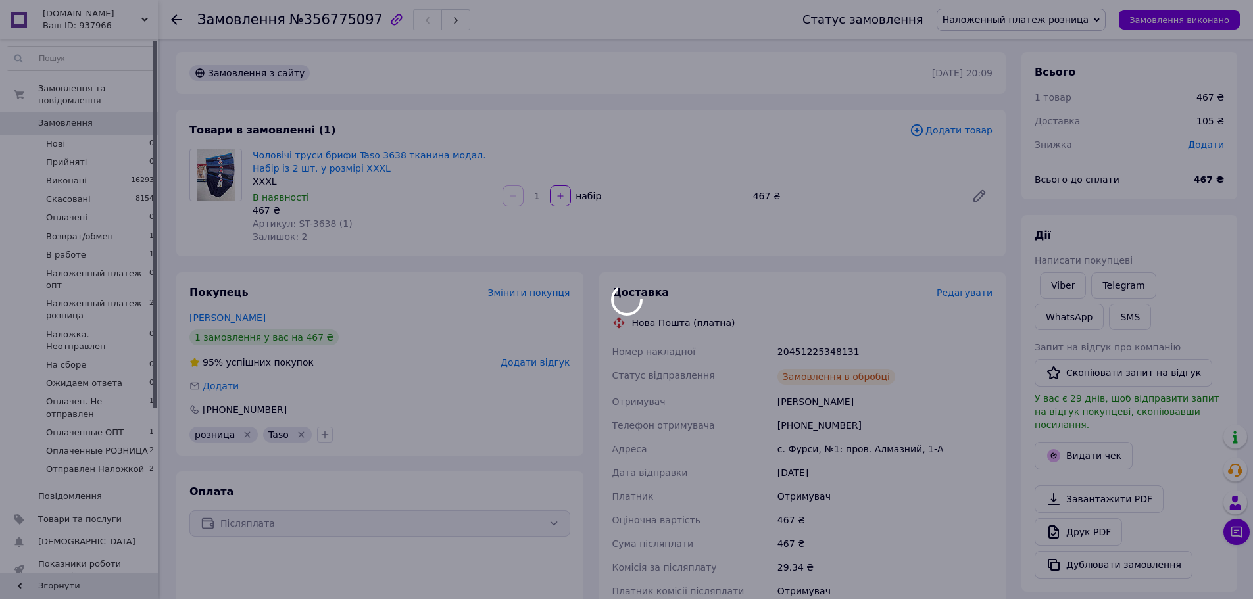
scroll to position [0, 0]
